Goal: Task Accomplishment & Management: Complete application form

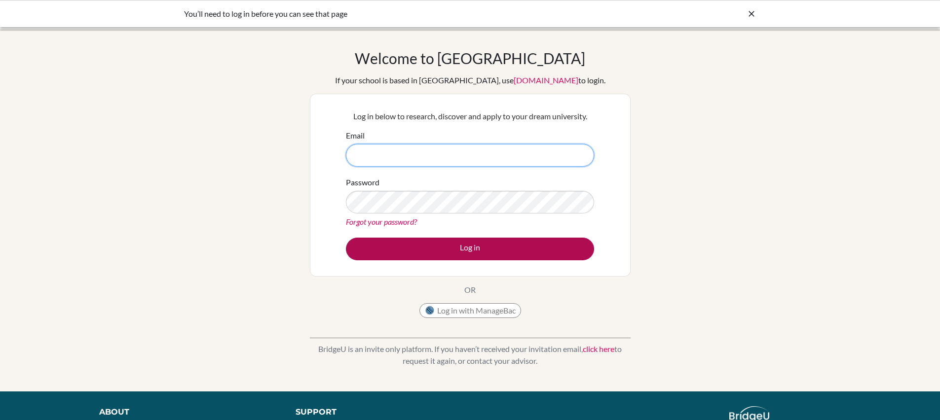
type input "[PERSON_NAME][EMAIL_ADDRESS][PERSON_NAME][DOMAIN_NAME]"
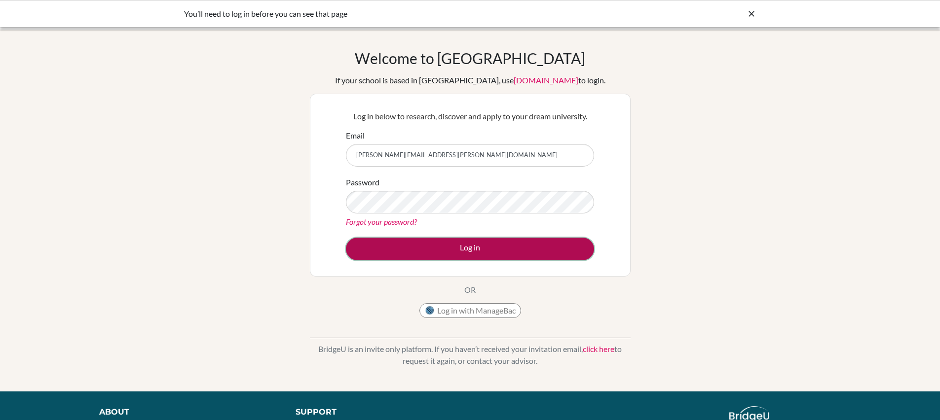
click at [482, 251] on button "Log in" at bounding box center [470, 249] width 248 height 23
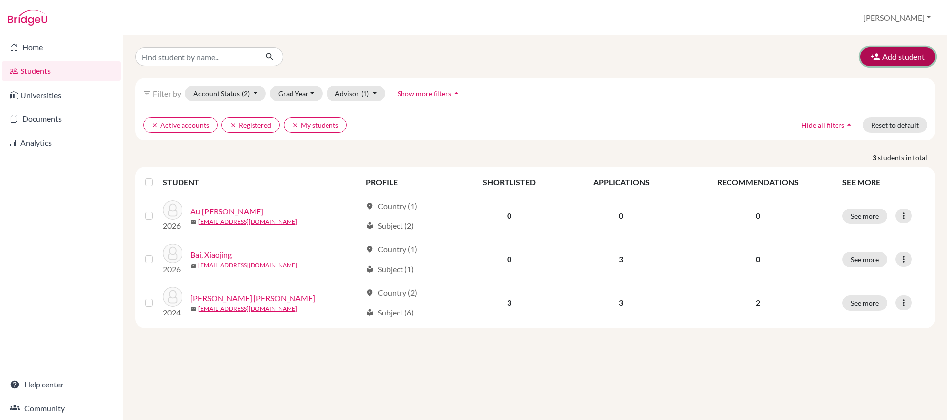
click at [905, 62] on button "Add student" at bounding box center [897, 56] width 75 height 19
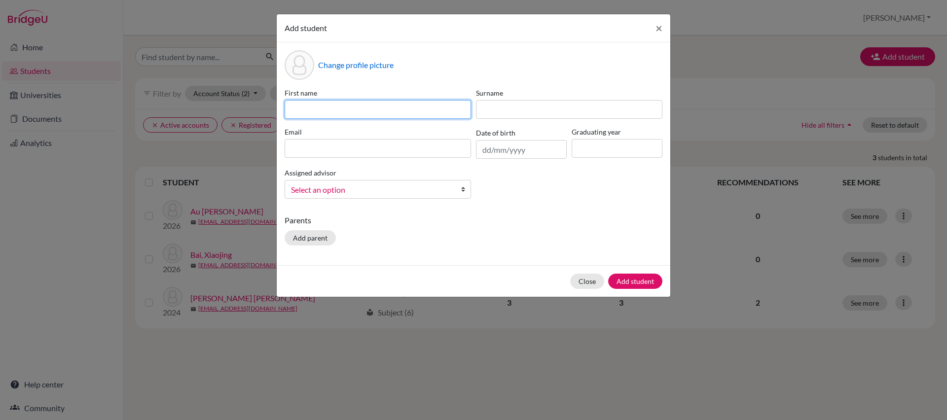
click at [403, 107] on input at bounding box center [378, 109] width 186 height 19
type input "Agatha"
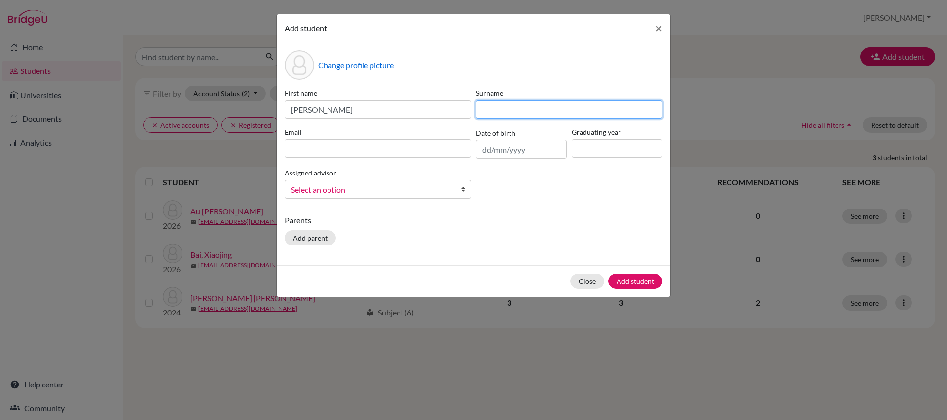
click at [501, 107] on input at bounding box center [569, 109] width 186 height 19
type input "Au Yang"
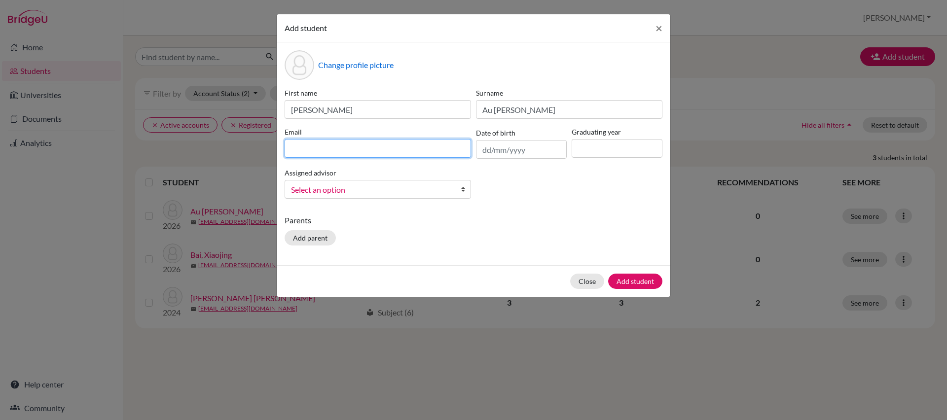
click at [347, 144] on input at bounding box center [378, 148] width 186 height 19
paste input "s2020102@mcs.edu.hk"
type input "s2020102@mcs.edu.hk"
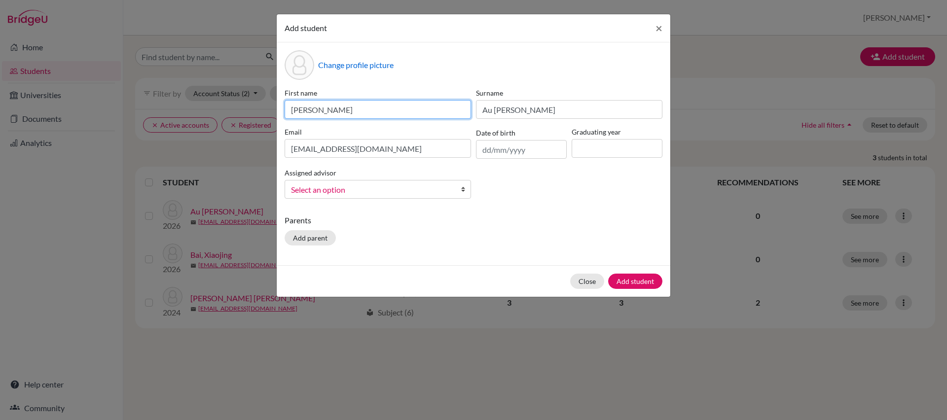
drag, startPoint x: 348, startPoint y: 113, endPoint x: 263, endPoint y: 101, distance: 85.7
click at [263, 101] on div "Add student × Change profile picture First name Agatha Surname Au Yang Email s2…" at bounding box center [473, 210] width 947 height 420
paste input "6C_01 Au-Yang Agatha Hay Nga <s2020102@mcs.edu.hk>"
drag, startPoint x: 373, startPoint y: 111, endPoint x: 480, endPoint y: 114, distance: 106.1
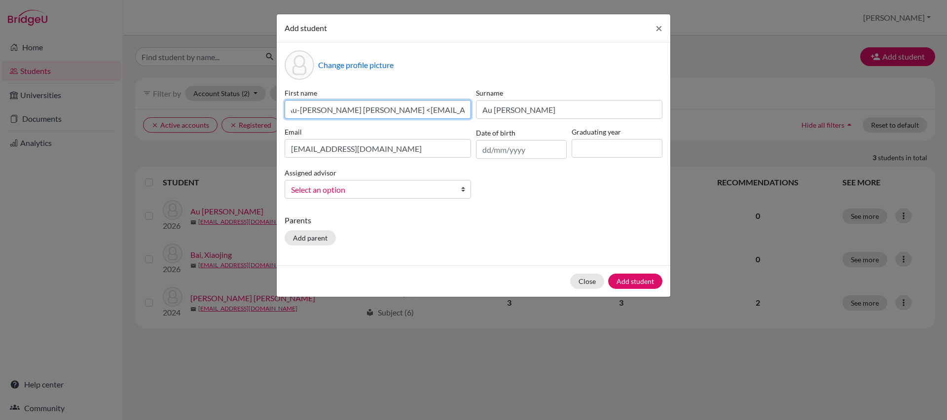
click at [480, 114] on div "First name 6C_01 Au-Yang Agatha Hay Nga <s2020102@mcs.edu.hk> Surname Au Yang E…" at bounding box center [473, 147] width 383 height 119
drag, startPoint x: 300, startPoint y: 109, endPoint x: 278, endPoint y: 109, distance: 21.7
click at [278, 109] on div "Change profile picture First name 6C_01 Au-Yang Agatha Hay Nga Surname Au Yang …" at bounding box center [474, 153] width 394 height 223
drag, startPoint x: 321, startPoint y: 111, endPoint x: 282, endPoint y: 111, distance: 39.0
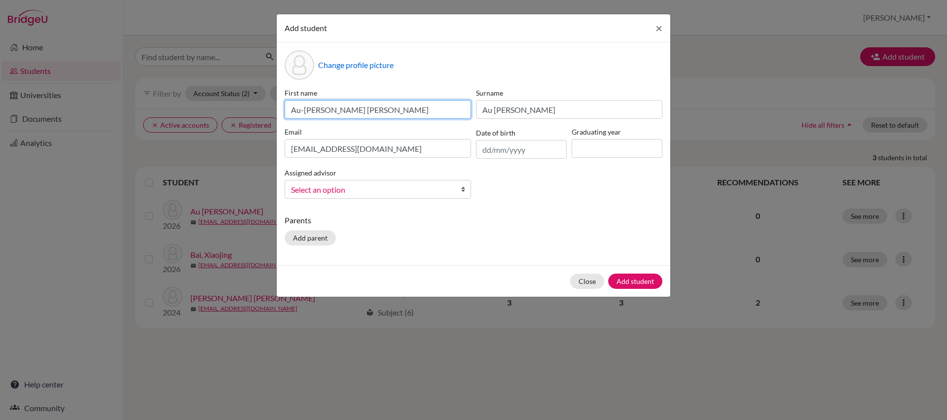
click at [282, 111] on div "First name Au-Yang Agatha Hay Nga" at bounding box center [377, 103] width 191 height 31
type input "Agatha Hay Nga"
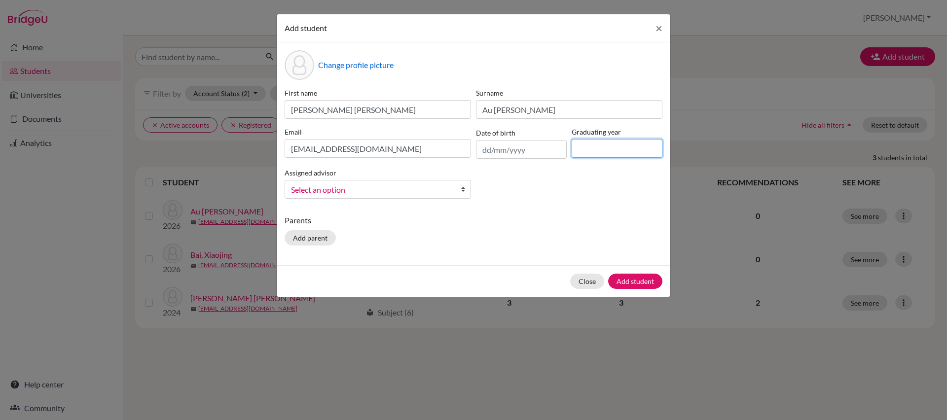
click at [623, 149] on input at bounding box center [617, 148] width 91 height 19
type input "2026"
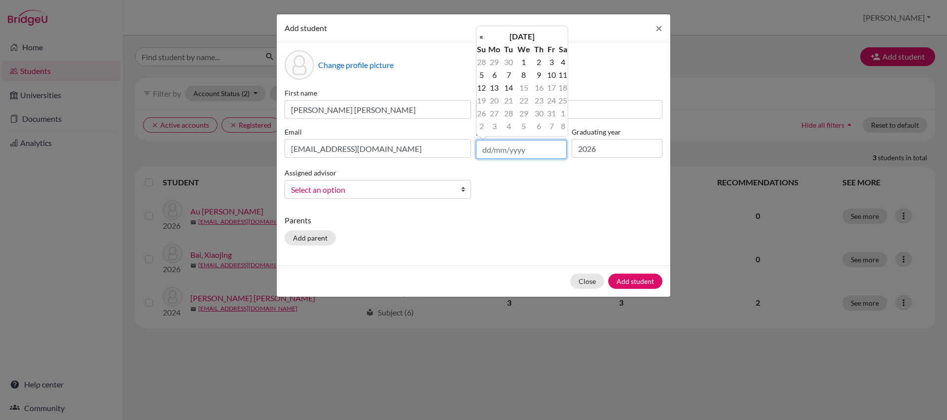
click at [525, 154] on input "text" at bounding box center [521, 149] width 91 height 19
type input "18/09/2008"
click at [535, 195] on div "First name Agatha Hay Nga Surname Au Yang Email s2020102@mcs.edu.hk Date of bir…" at bounding box center [473, 147] width 383 height 119
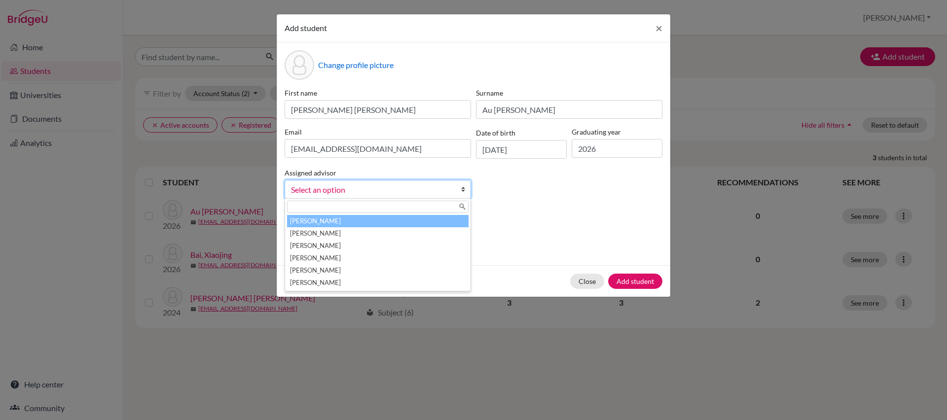
click at [374, 189] on span "Select an option" at bounding box center [371, 190] width 161 height 13
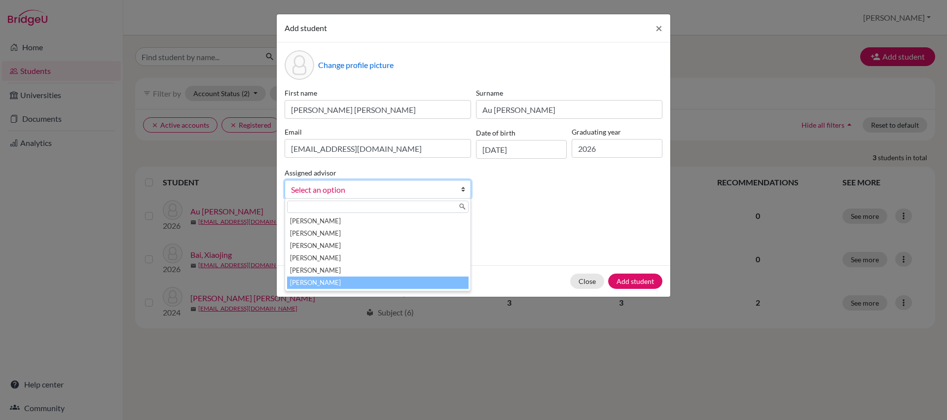
click at [356, 282] on li "Yau, Vivian" at bounding box center [378, 283] width 182 height 12
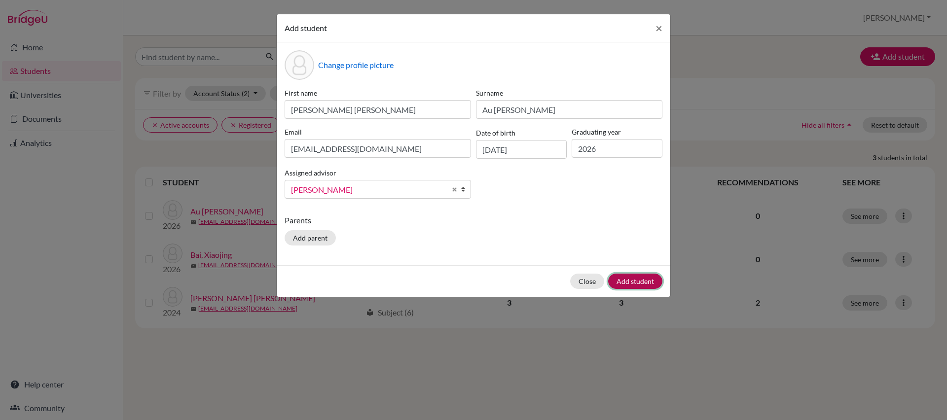
click at [641, 284] on button "Add student" at bounding box center [635, 281] width 54 height 15
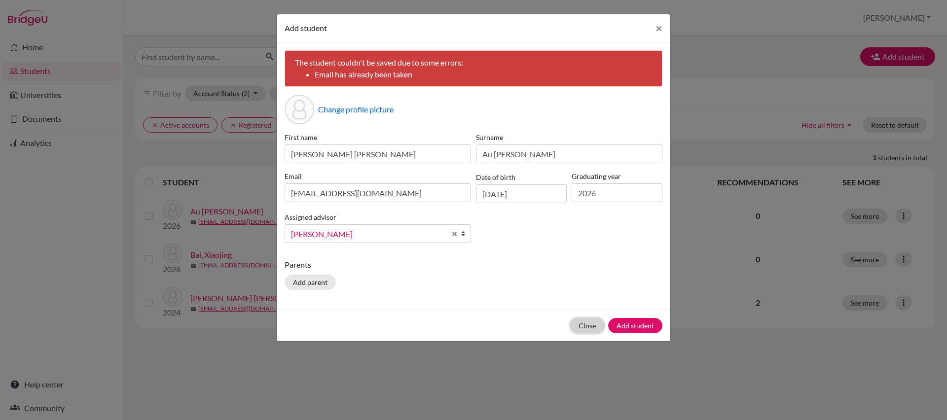
click at [588, 328] on button "Close" at bounding box center [587, 325] width 34 height 15
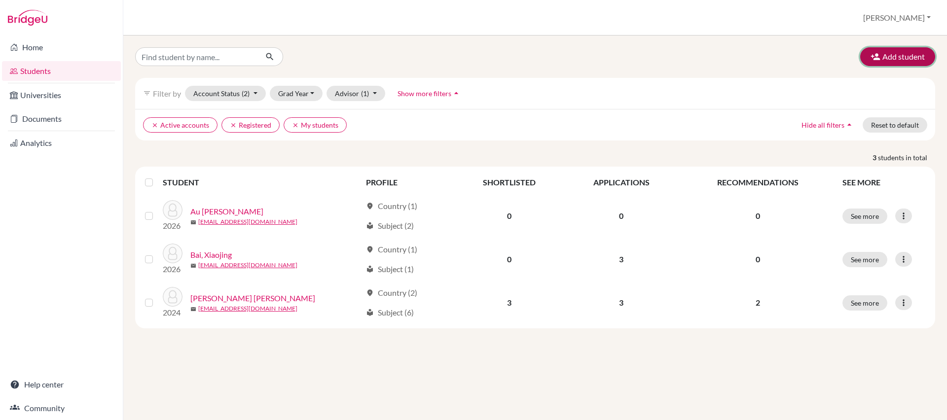
click at [885, 51] on button "Add student" at bounding box center [897, 56] width 75 height 19
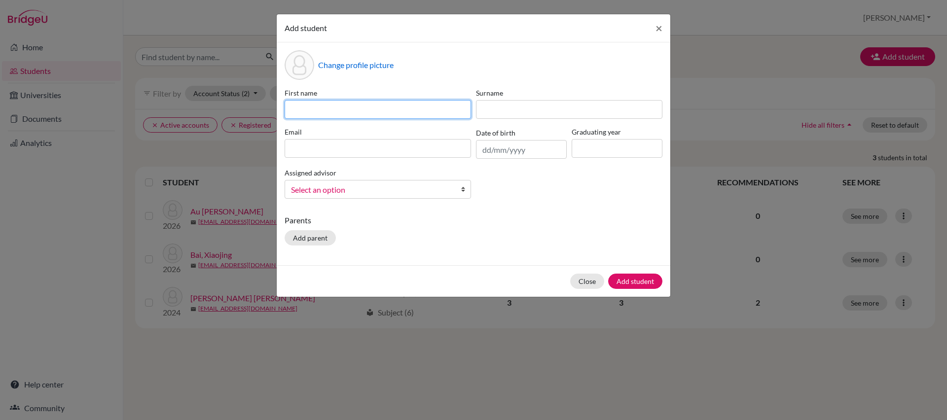
click at [337, 113] on input at bounding box center [378, 109] width 186 height 19
paste input "6D_09 Law Hau Ching Isabella <s2020157@mcs.edu.hk>"
drag, startPoint x: 374, startPoint y: 110, endPoint x: 486, endPoint y: 111, distance: 112.0
click at [486, 111] on div "First name 6D_09 Law Hau Ching Isabella <s2020157@mcs.edu.hk> Surname Email Dat…" at bounding box center [473, 147] width 383 height 119
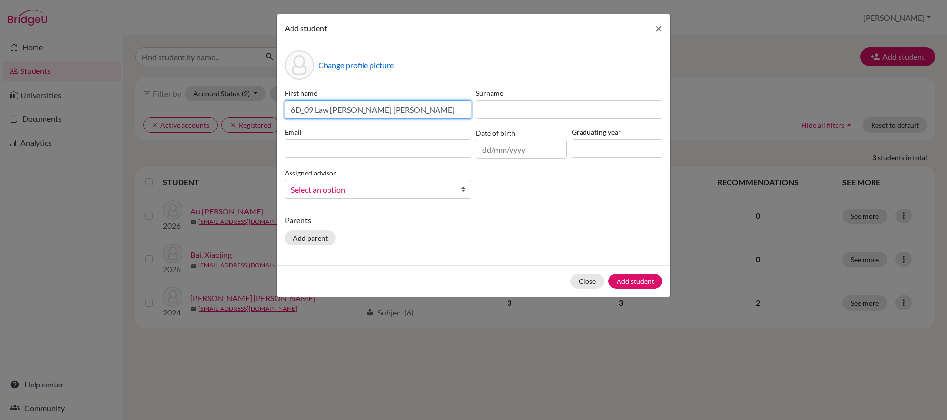
scroll to position [0, 0]
drag, startPoint x: 368, startPoint y: 111, endPoint x: 282, endPoint y: 115, distance: 85.9
click at [282, 115] on div "First name 6D_09 Law Hau Ching Isabella" at bounding box center [377, 103] width 191 height 31
click at [314, 111] on input "6D_09 Law Hau Ching Isabella" at bounding box center [378, 109] width 186 height 19
drag, startPoint x: 316, startPoint y: 111, endPoint x: 277, endPoint y: 111, distance: 39.0
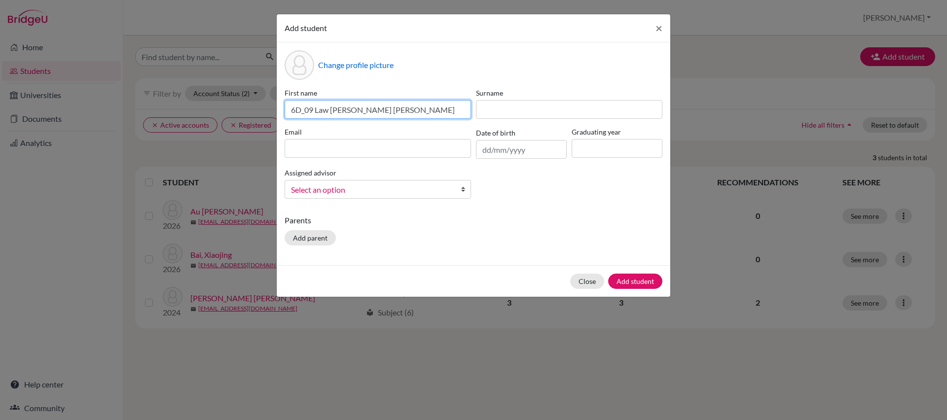
click at [277, 111] on div "Change profile picture First name 6D_09 Law Hau Ching Isabella Surname Email Da…" at bounding box center [474, 153] width 394 height 223
drag, startPoint x: 307, startPoint y: 111, endPoint x: 278, endPoint y: 110, distance: 28.6
click at [278, 110] on div "Change profile picture First name Law Hau Ching Isabella Surname Email Date of …" at bounding box center [474, 153] width 394 height 223
type input "Hau Ching Isabella"
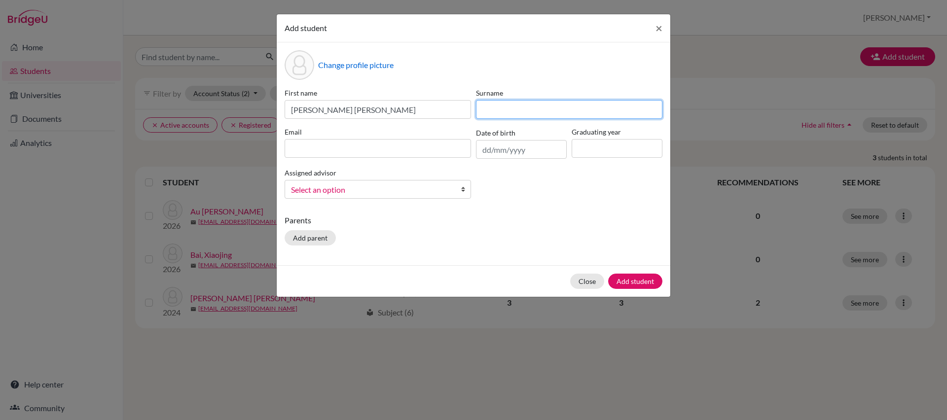
click at [487, 111] on input at bounding box center [569, 109] width 186 height 19
paste input "Law"
type input "v"
paste input "Law"
type input "Law"
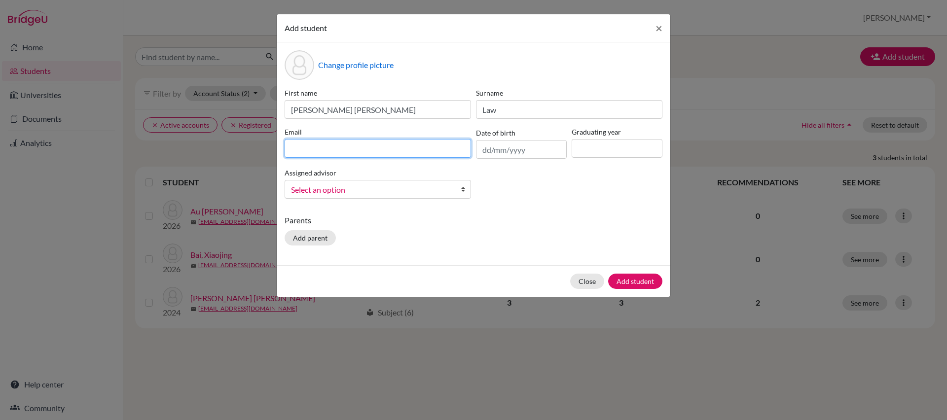
click at [403, 140] on input at bounding box center [378, 148] width 186 height 19
paste input "s2020157@mcs.edu.hk"
type input "s2020157@mcs.edu.hk"
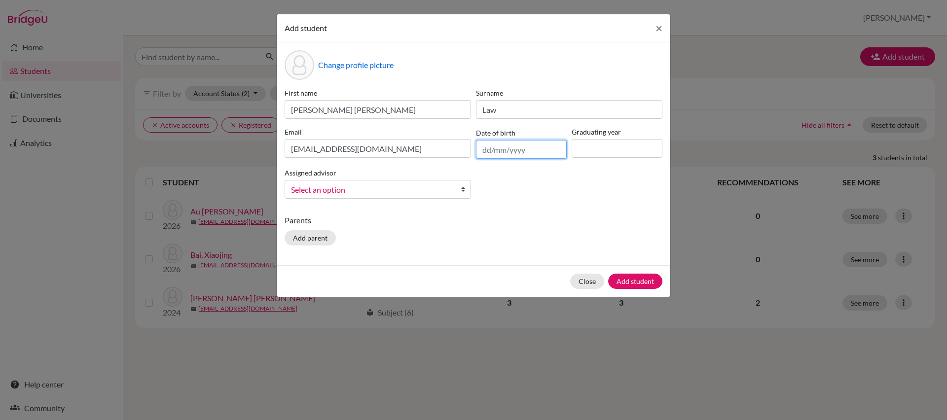
click at [532, 154] on input "text" at bounding box center [521, 149] width 91 height 19
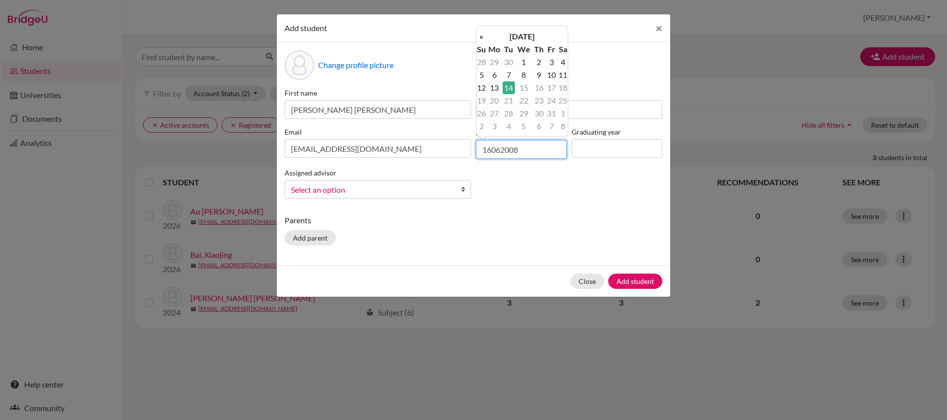
drag, startPoint x: 492, startPoint y: 151, endPoint x: 532, endPoint y: 151, distance: 40.5
click at [492, 151] on input "16062008" at bounding box center [521, 149] width 91 height 19
type input "16/06/2008"
click at [573, 182] on div "First name Hau Ching Isabella Surname Law Email s2020157@mcs.edu.hk Date of bir…" at bounding box center [473, 147] width 383 height 119
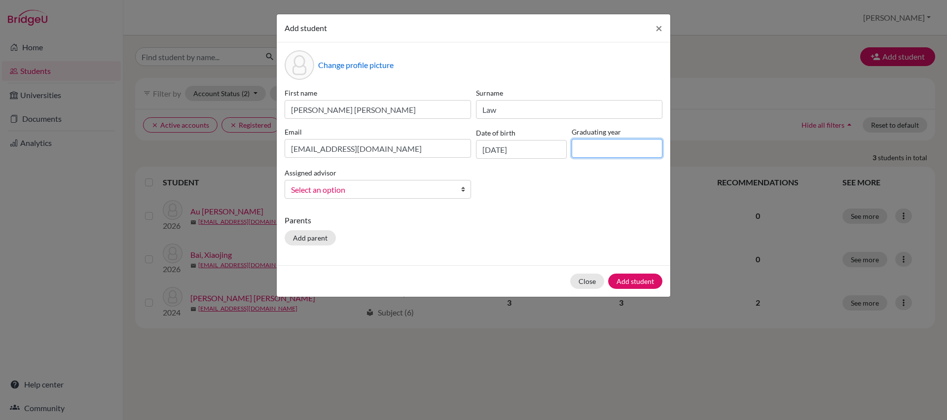
click at [596, 146] on input at bounding box center [617, 148] width 91 height 19
type input "2026"
click at [408, 186] on span "Select an option" at bounding box center [371, 190] width 161 height 13
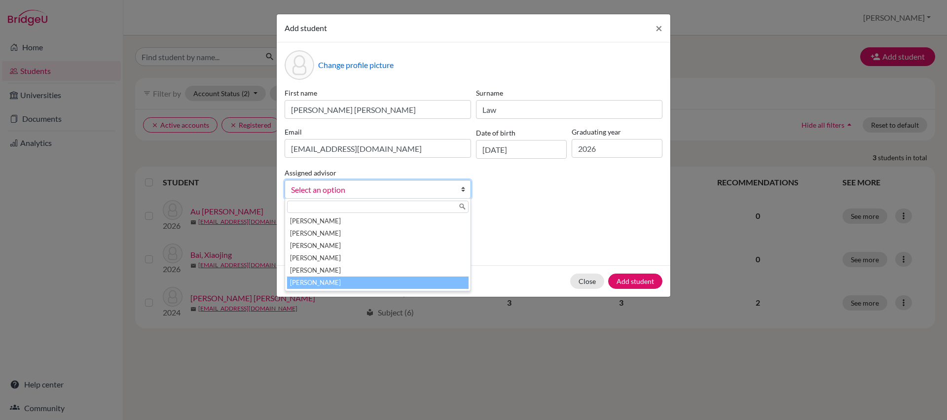
click at [374, 280] on li "Yau, Vivian" at bounding box center [378, 283] width 182 height 12
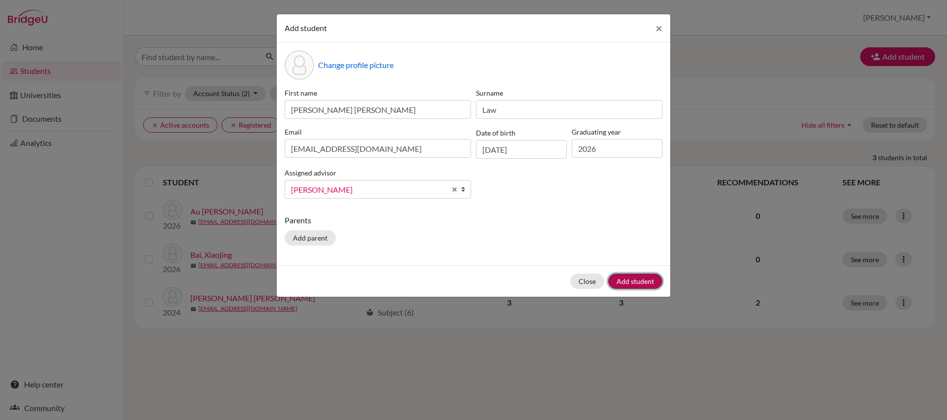
click at [640, 284] on button "Add student" at bounding box center [635, 281] width 54 height 15
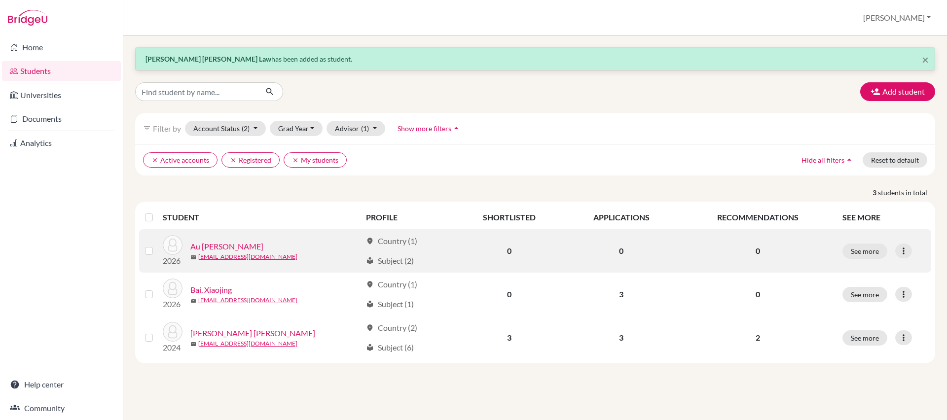
click at [223, 248] on link "Au Yang, Agatha" at bounding box center [226, 247] width 73 height 12
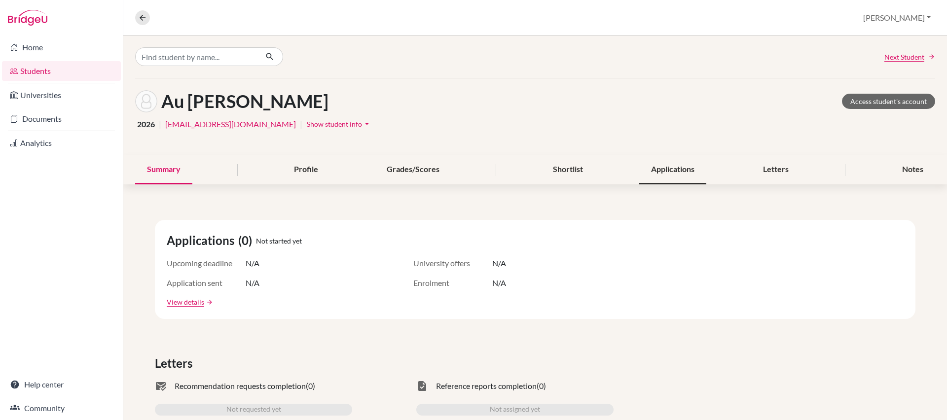
click at [676, 169] on div "Applications" at bounding box center [672, 169] width 67 height 29
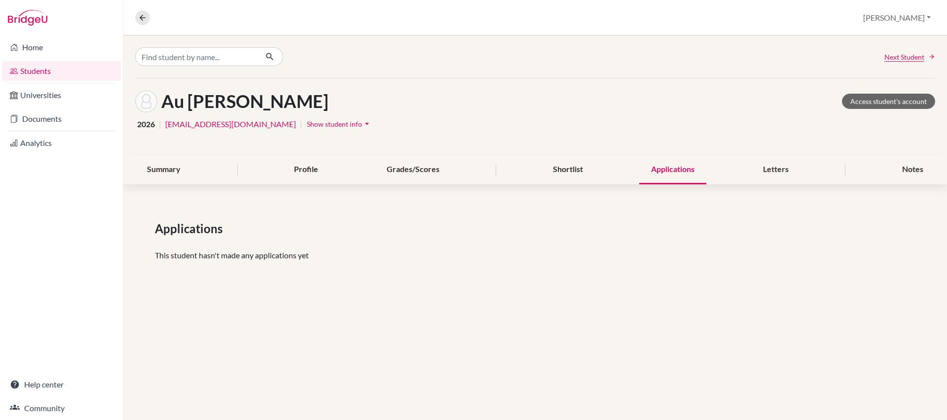
click at [59, 76] on link "Students" at bounding box center [61, 71] width 119 height 20
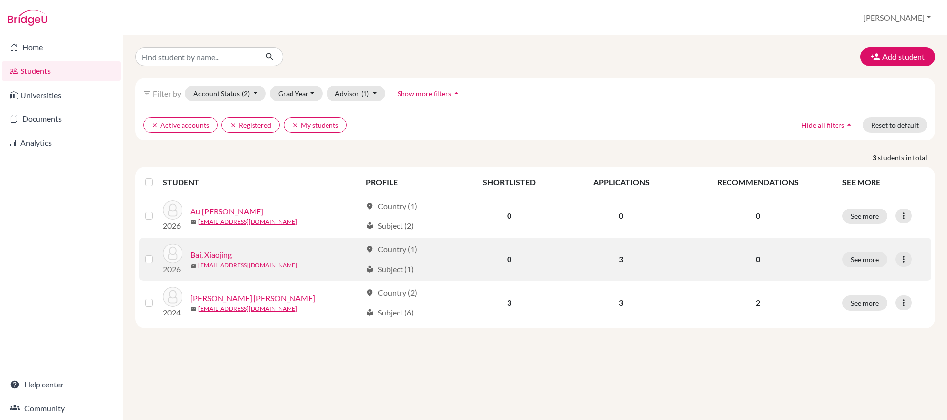
click at [218, 258] on link "Bai, Xiaojing" at bounding box center [210, 255] width 41 height 12
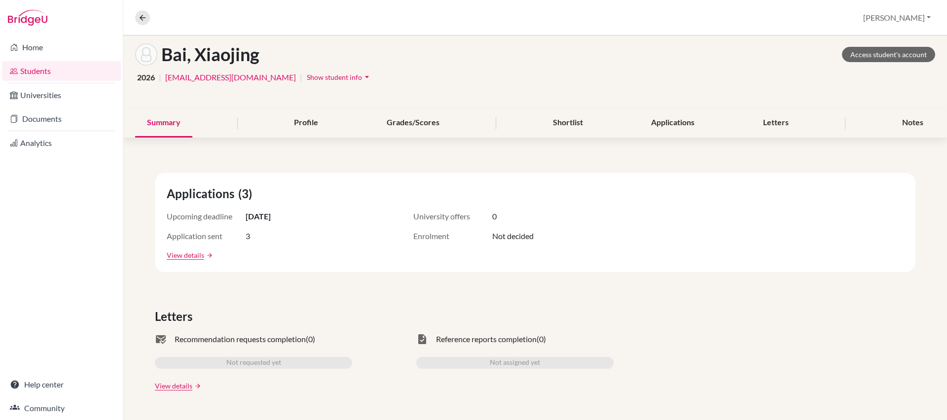
scroll to position [56, 0]
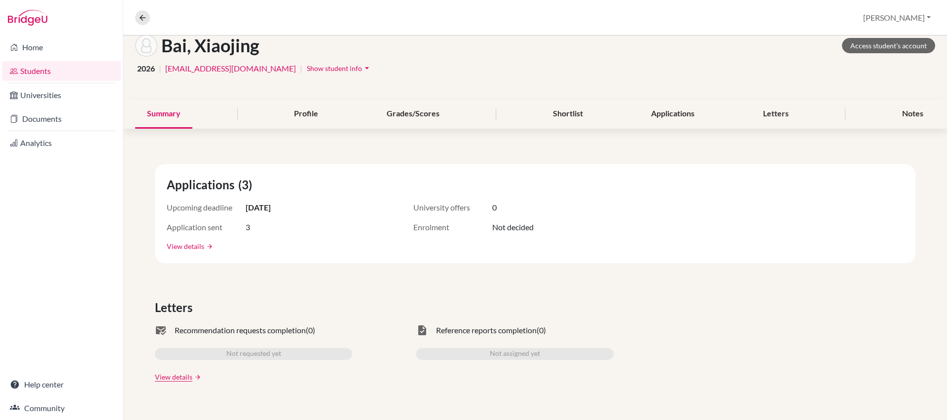
click at [193, 247] on link "View details" at bounding box center [185, 246] width 37 height 10
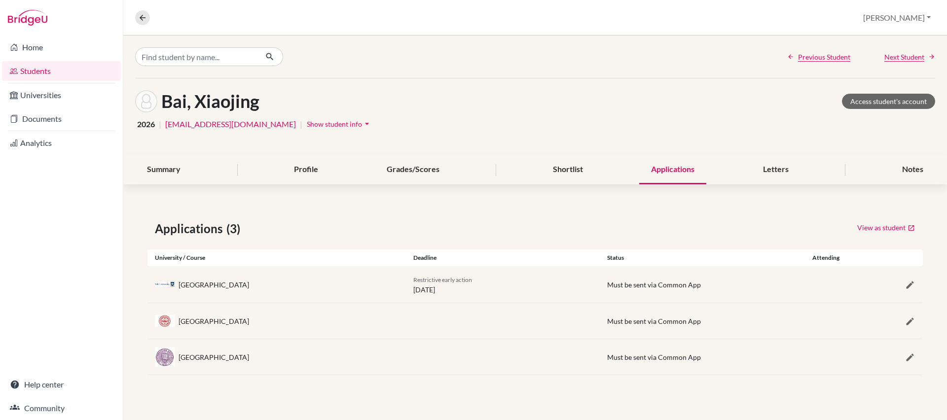
click at [57, 74] on link "Students" at bounding box center [61, 71] width 119 height 20
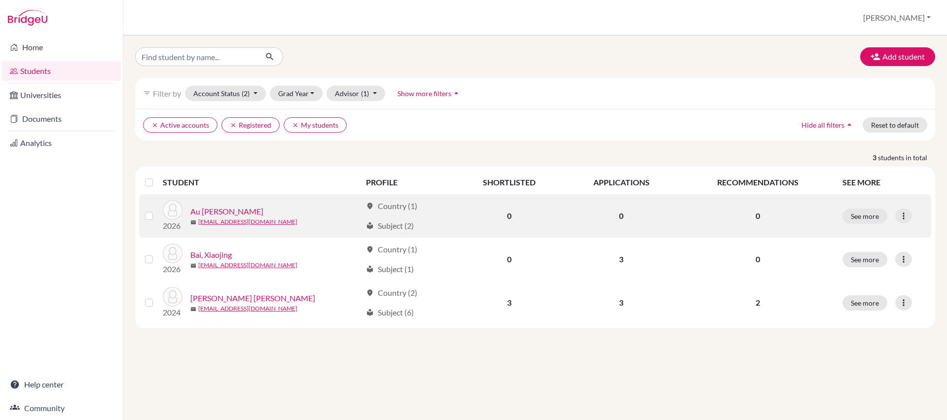
click at [216, 213] on link "Au Yang, Agatha" at bounding box center [226, 212] width 73 height 12
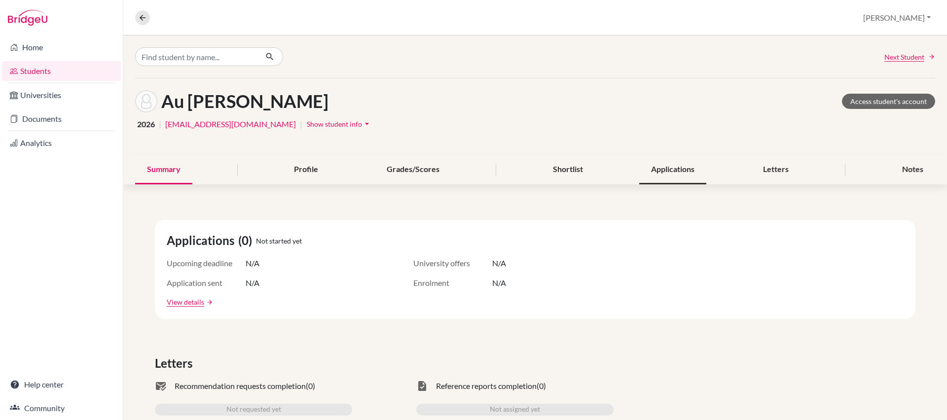
click at [657, 175] on div "Applications" at bounding box center [672, 169] width 67 height 29
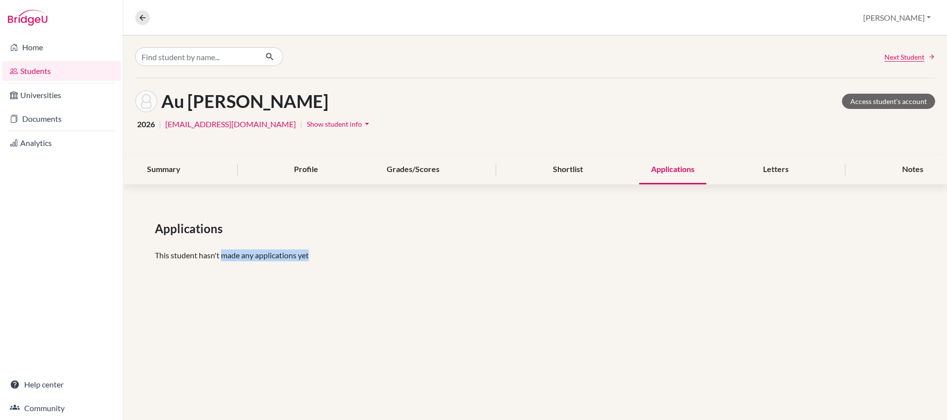
drag, startPoint x: 223, startPoint y: 256, endPoint x: 313, endPoint y: 258, distance: 89.8
click at [313, 258] on p "This student hasn't made any applications yet" at bounding box center [535, 256] width 761 height 12
